Goal: Task Accomplishment & Management: Manage account settings

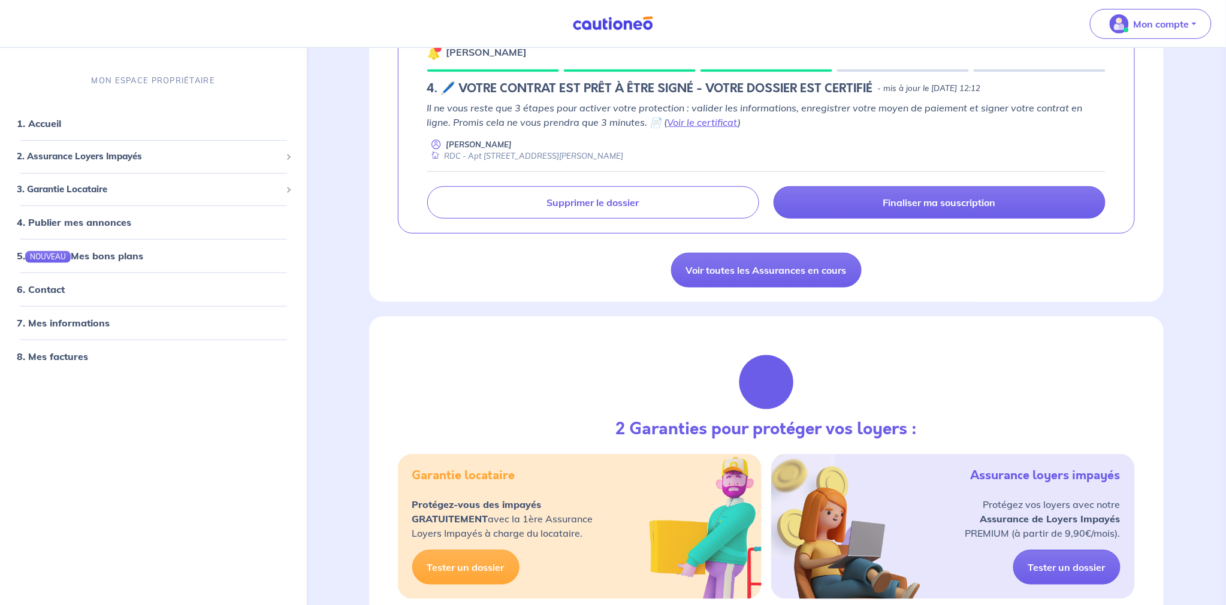
scroll to position [229, 0]
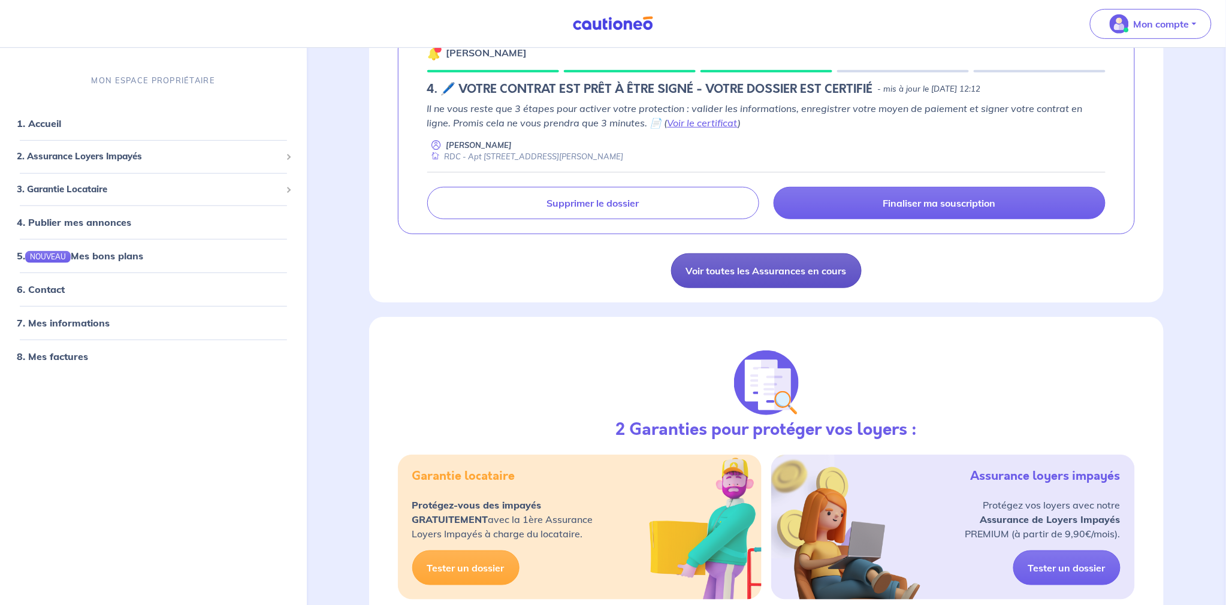
click at [810, 273] on link "Voir toutes les Assurances en cours" at bounding box center [766, 270] width 191 height 35
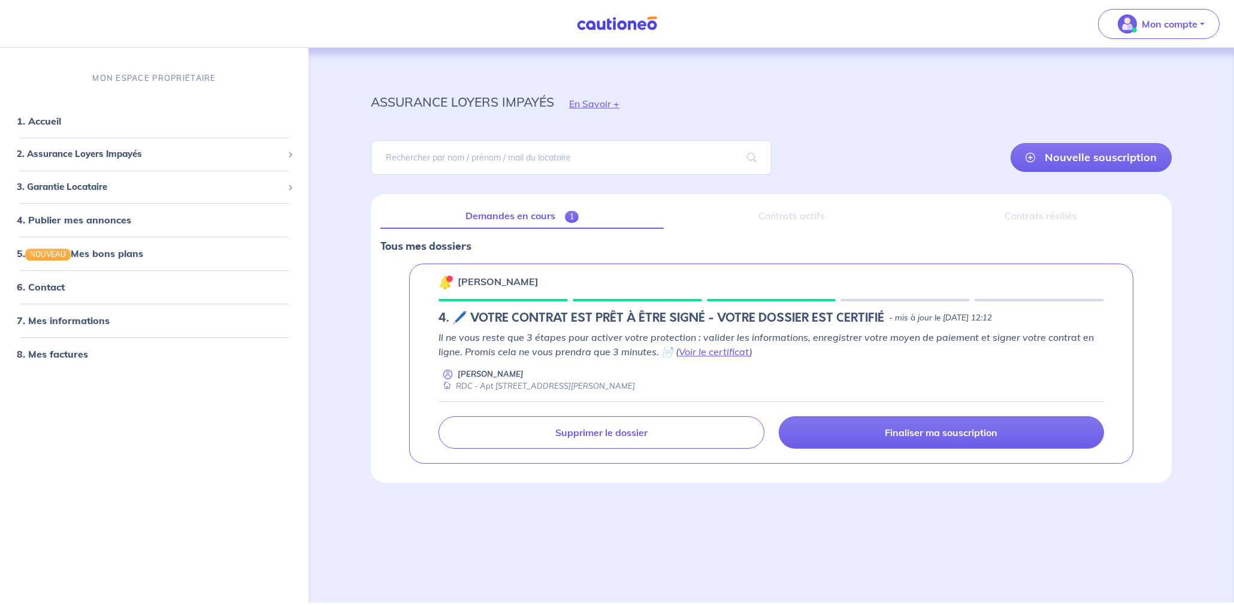
click at [799, 221] on div "Contrats actifs" at bounding box center [792, 216] width 237 height 25
click at [87, 61] on div "MON ESPACE PROPRIÉTAIRE" at bounding box center [154, 78] width 309 height 40
click at [493, 143] on input "search" at bounding box center [571, 157] width 401 height 35
click at [84, 48] on div "MON ESPACE PROPRIÉTAIRE 1. Accueil 2. Assurance Loyers Impayés Souscrire Suivre…" at bounding box center [154, 325] width 309 height 555
drag, startPoint x: 159, startPoint y: 73, endPoint x: 218, endPoint y: 67, distance: 59.0
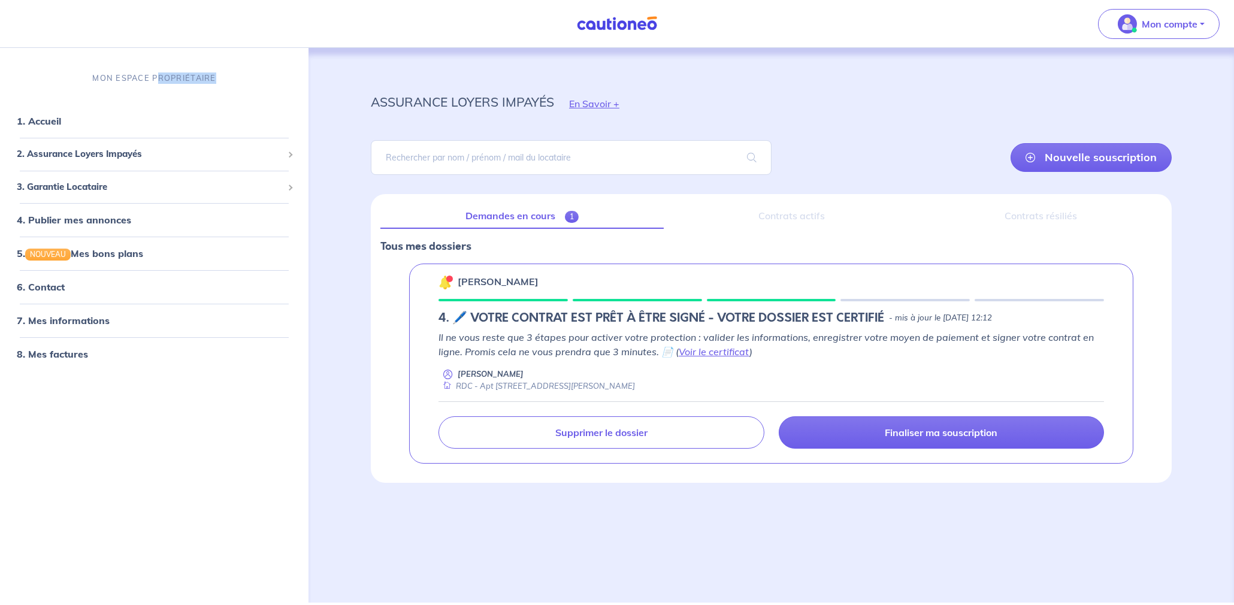
click at [218, 67] on div "MON ESPACE PROPRIÉTAIRE" at bounding box center [154, 78] width 309 height 40
click at [550, 311] on h5 "4. 🖊️ VOTRE CONTRAT EST PRÊT À ÊTRE SIGNÉ - VOTRE DOSSIER EST CERTIFIÉ" at bounding box center [662, 318] width 446 height 14
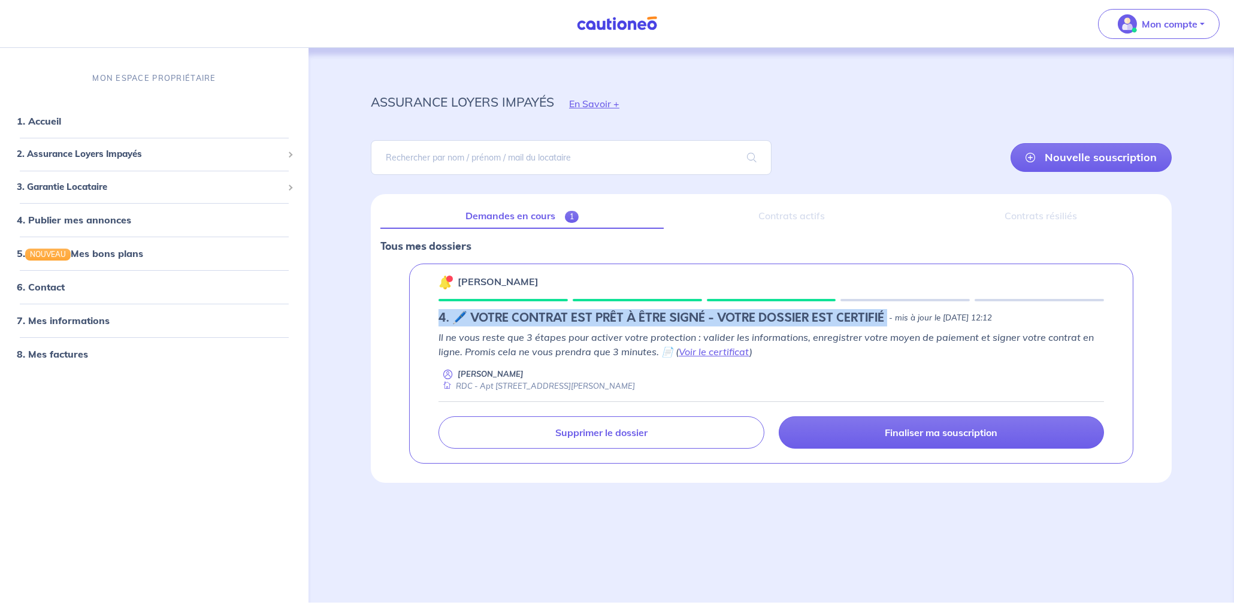
click at [550, 311] on h5 "4. 🖊️ VOTRE CONTRAT EST PRÊT À ÊTRE SIGNÉ - VOTRE DOSSIER EST CERTIFIÉ" at bounding box center [662, 318] width 446 height 14
click at [718, 348] on link "Voir le certificat" at bounding box center [714, 352] width 71 height 12
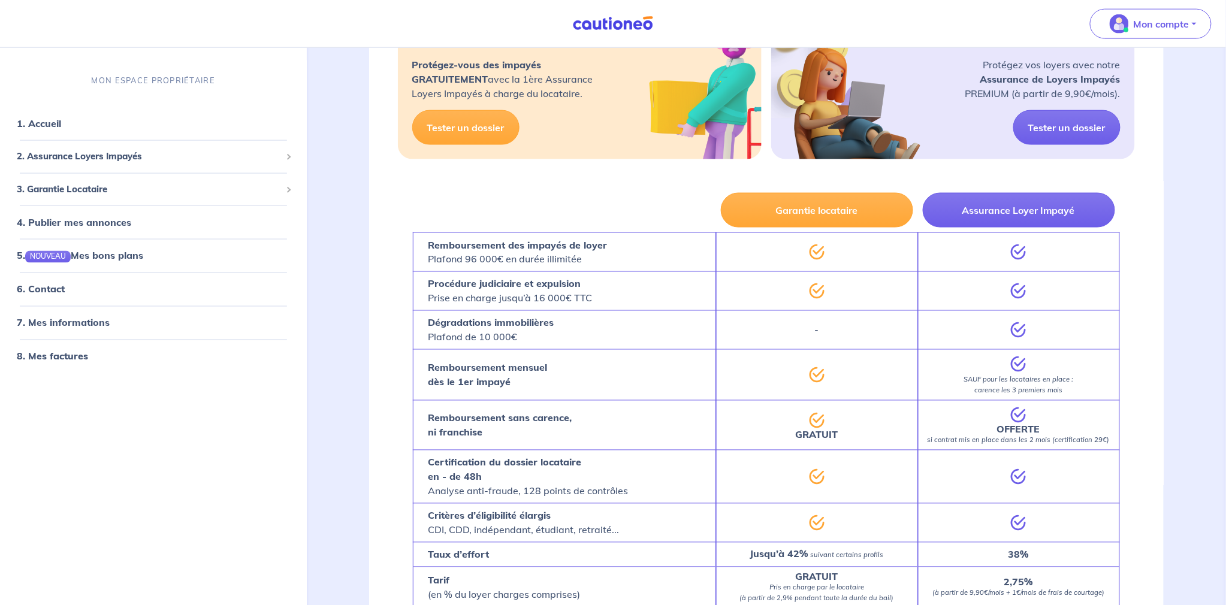
scroll to position [653, 0]
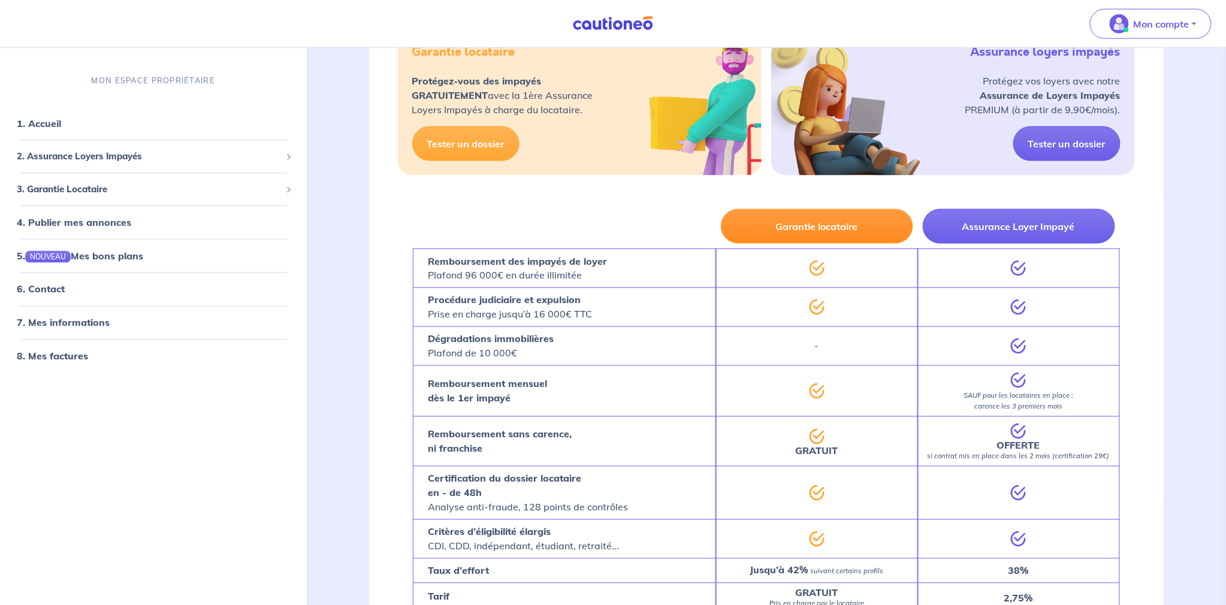
click at [820, 227] on button "Garantie locataire" at bounding box center [817, 226] width 192 height 35
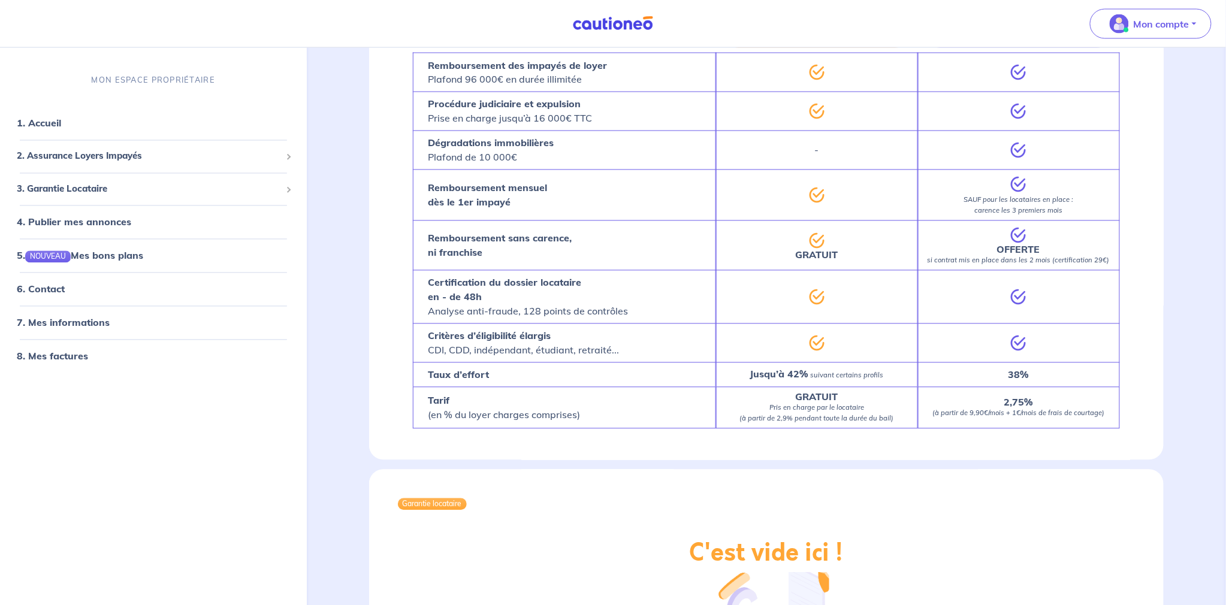
scroll to position [0, 0]
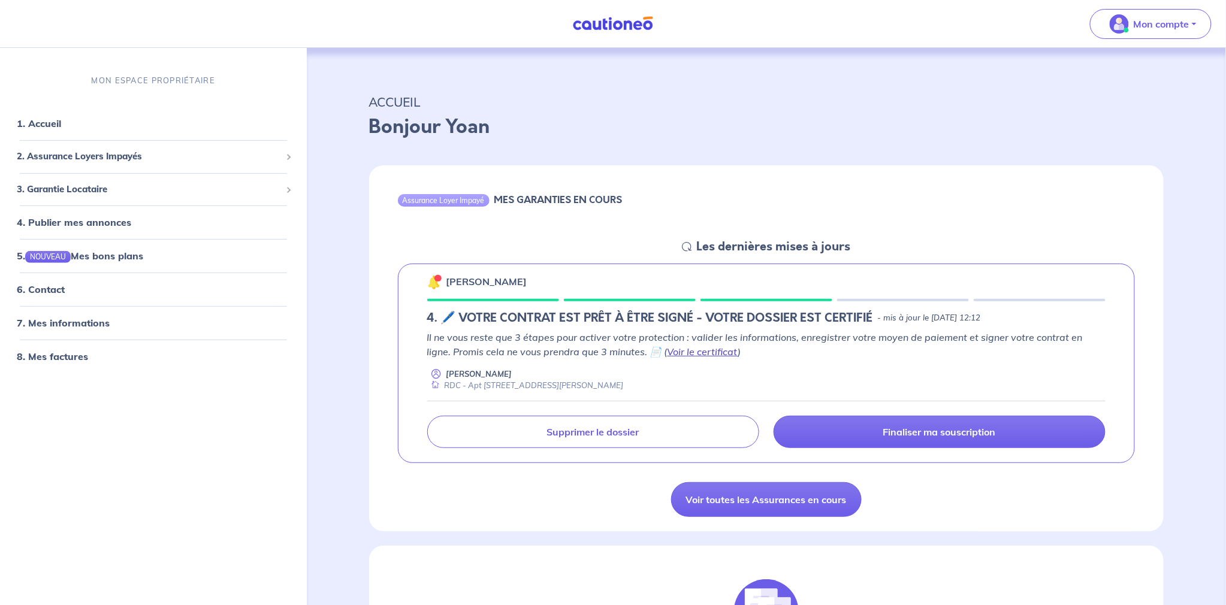
click at [679, 350] on link "Voir le certificat" at bounding box center [703, 352] width 71 height 12
